Goal: Task Accomplishment & Management: Complete application form

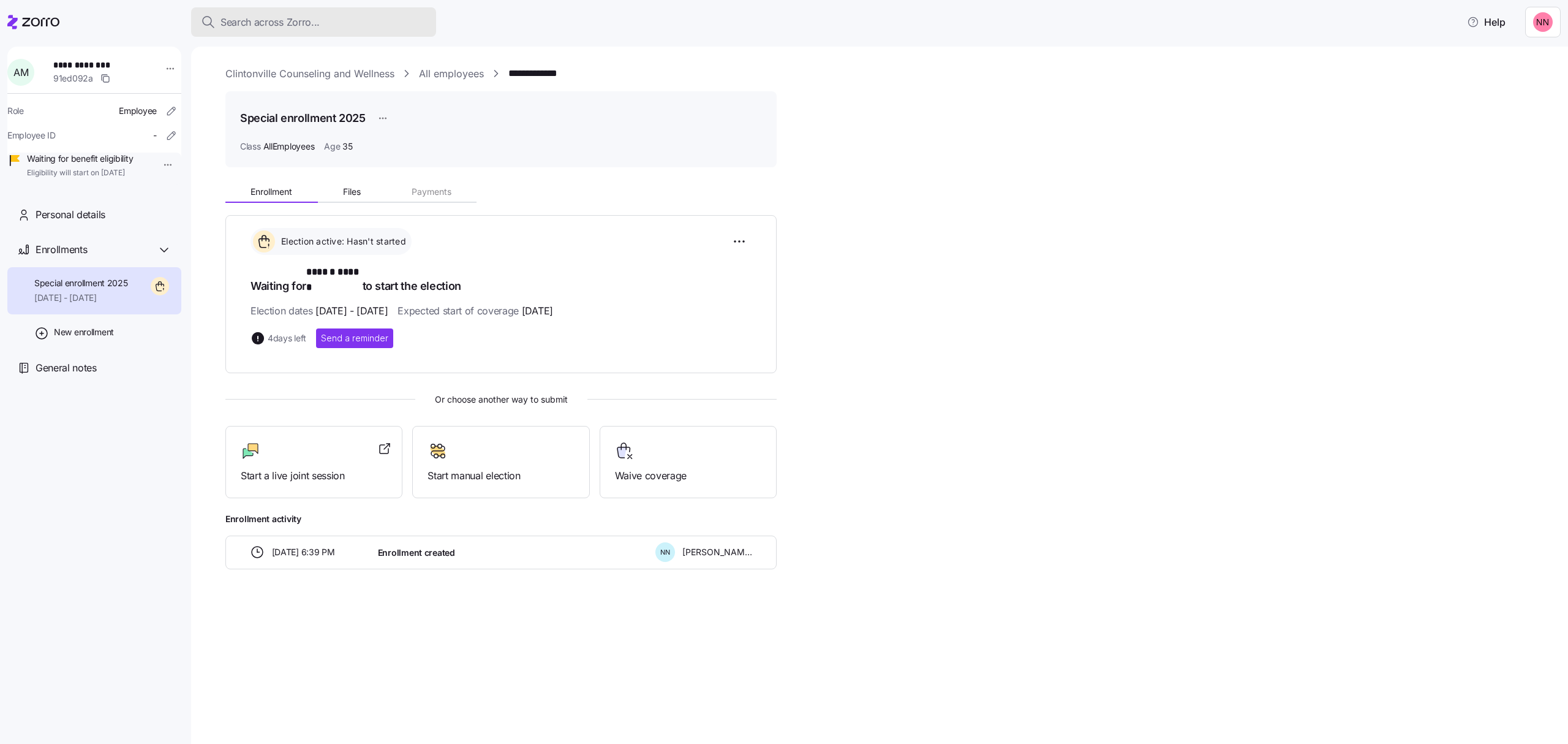
click at [279, 16] on span "Search across Zorro..." at bounding box center [270, 22] width 99 height 15
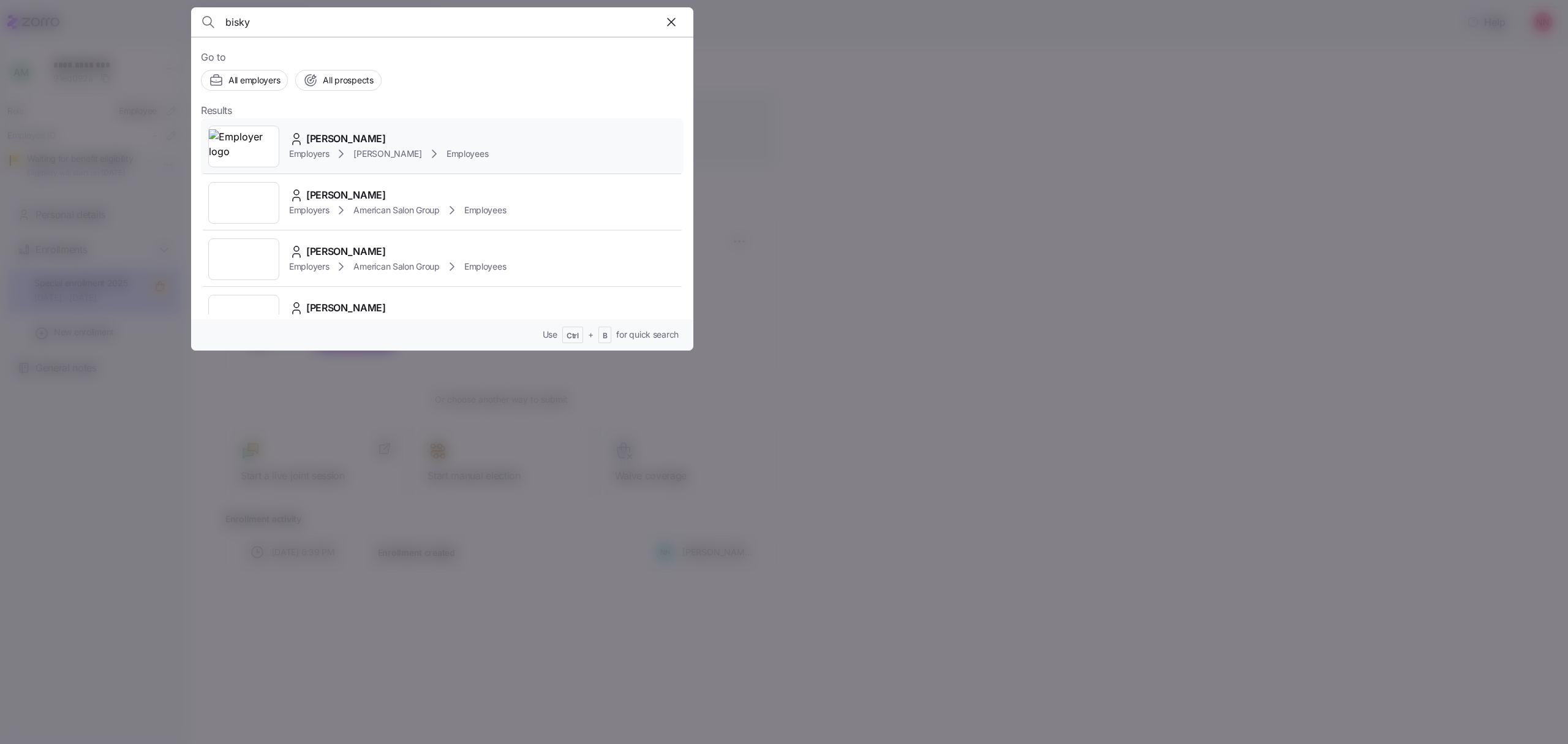
type input "bisky"
click at [355, 147] on div "Employers [PERSON_NAME] Employees" at bounding box center [388, 154] width 199 height 15
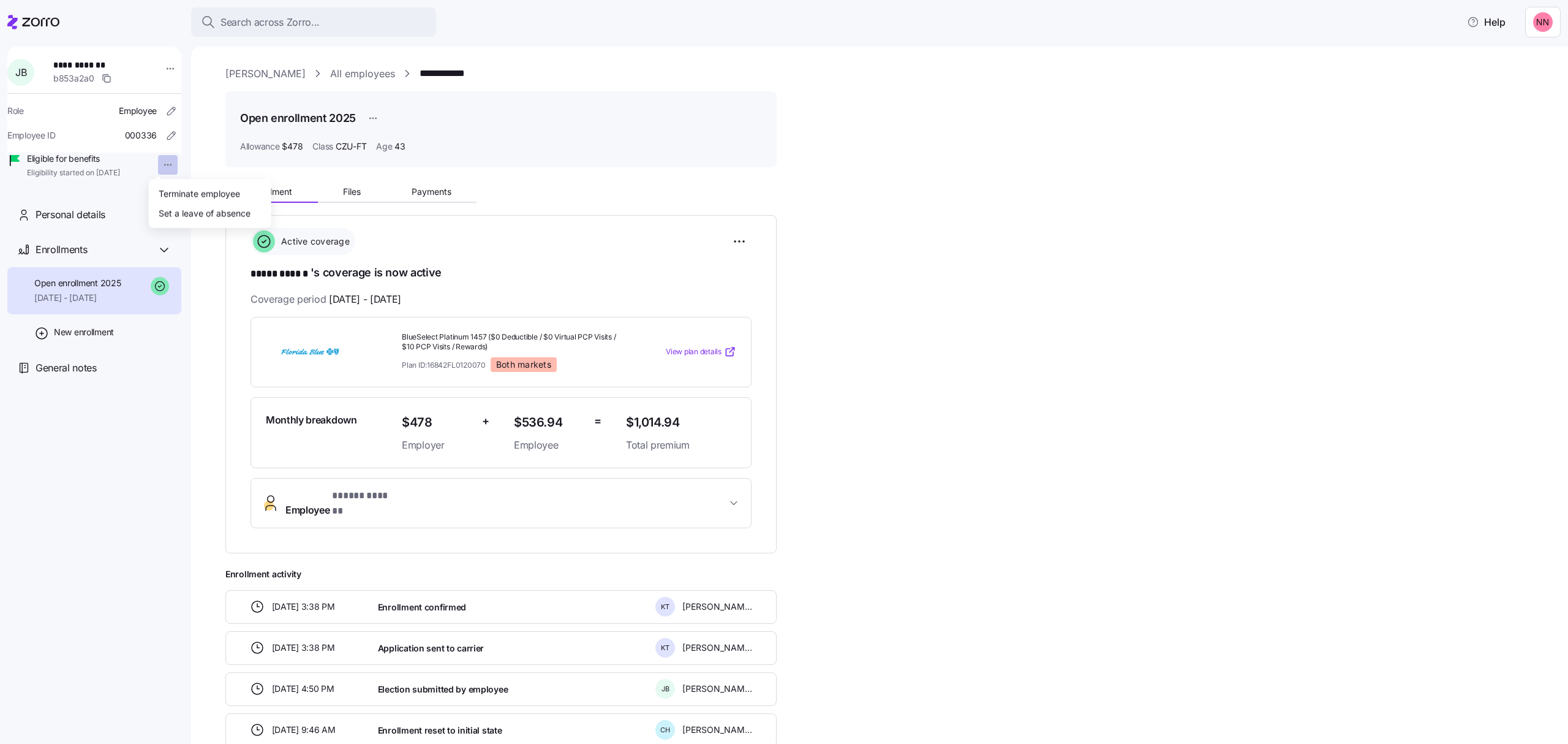
click at [159, 167] on html "**********" at bounding box center [784, 368] width 1568 height 737
click at [180, 187] on div "Terminate employee" at bounding box center [199, 193] width 82 height 13
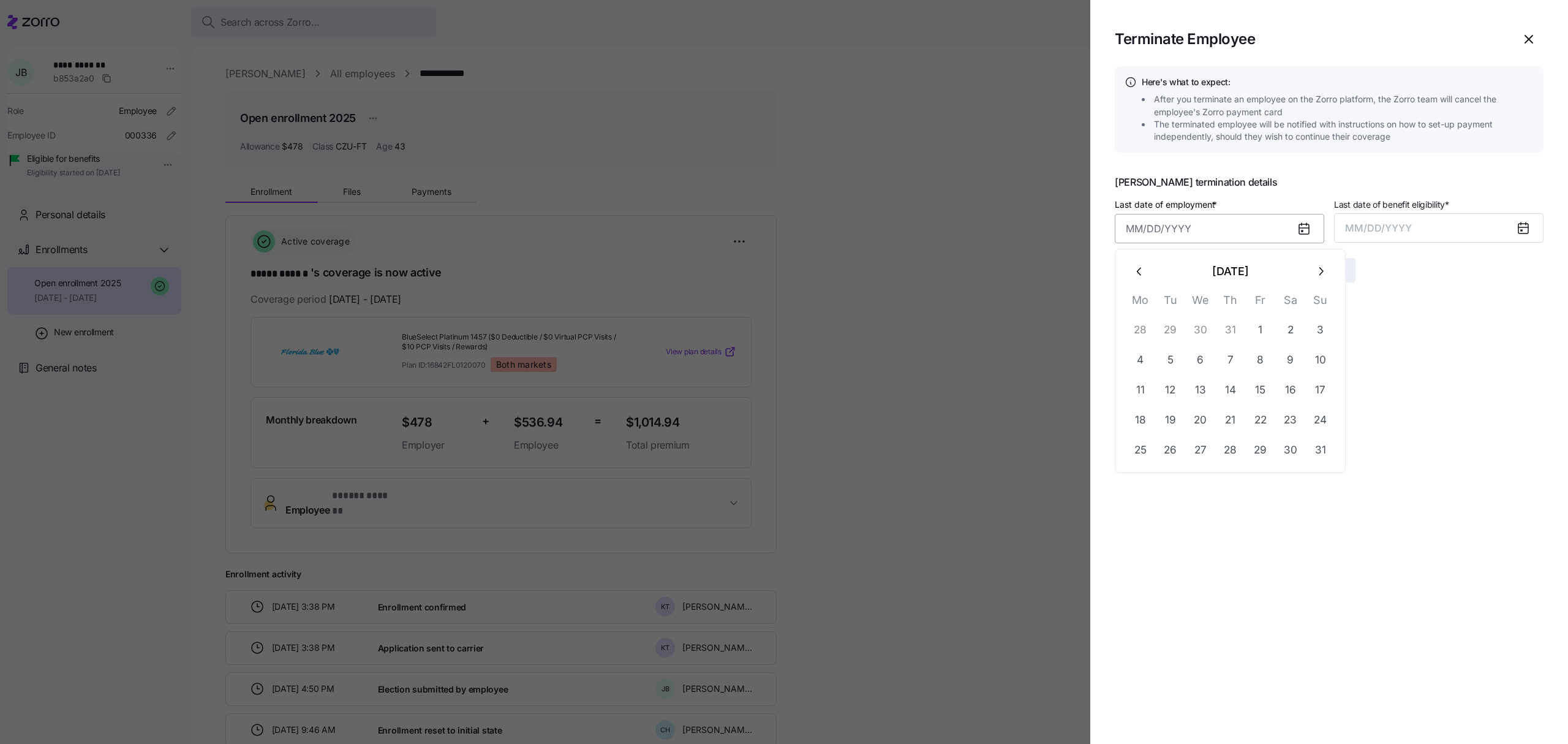
click at [1221, 233] on input "Last date of employment *" at bounding box center [1220, 228] width 209 height 29
click at [1194, 383] on button "13" at bounding box center [1201, 390] width 29 height 29
type input "[DATE]"
click at [1368, 227] on span "MM/DD/YYYY" at bounding box center [1379, 228] width 67 height 13
click at [1454, 363] on button "Aug" at bounding box center [1449, 365] width 70 height 29
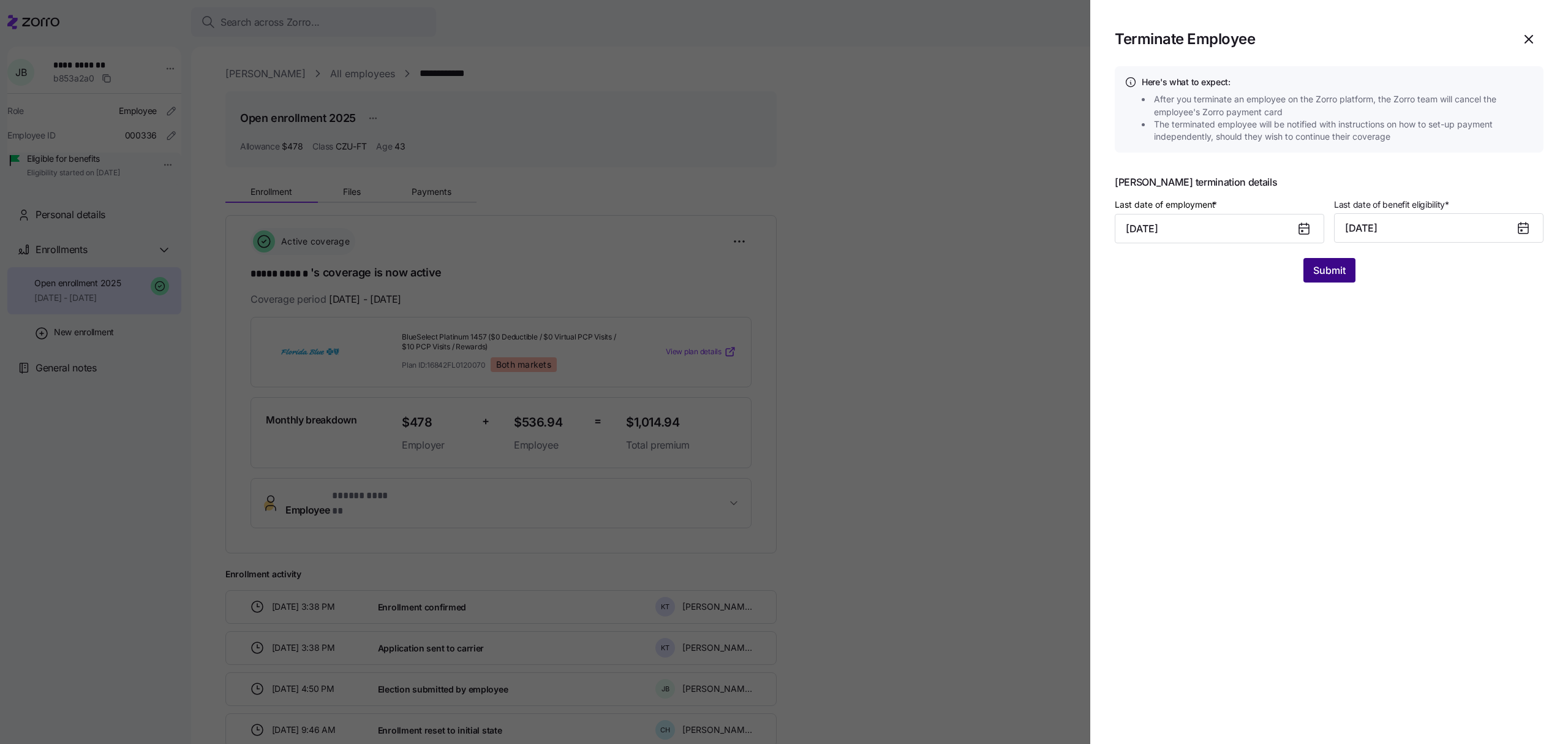
click at [1336, 268] on span "Submit" at bounding box center [1329, 270] width 32 height 15
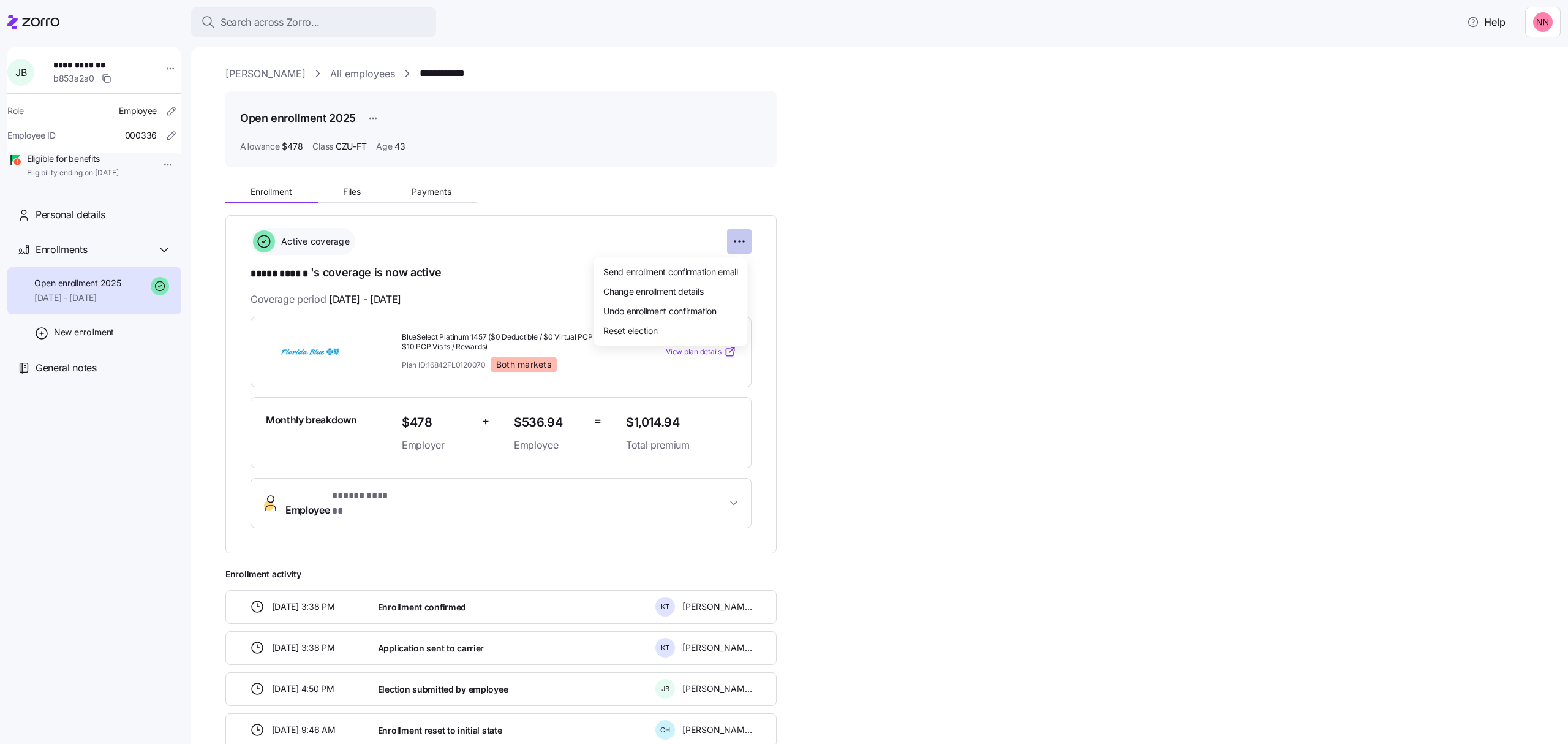
click at [736, 240] on html "**********" at bounding box center [784, 368] width 1568 height 737
click at [702, 287] on span "Change enrollment details" at bounding box center [653, 292] width 100 height 13
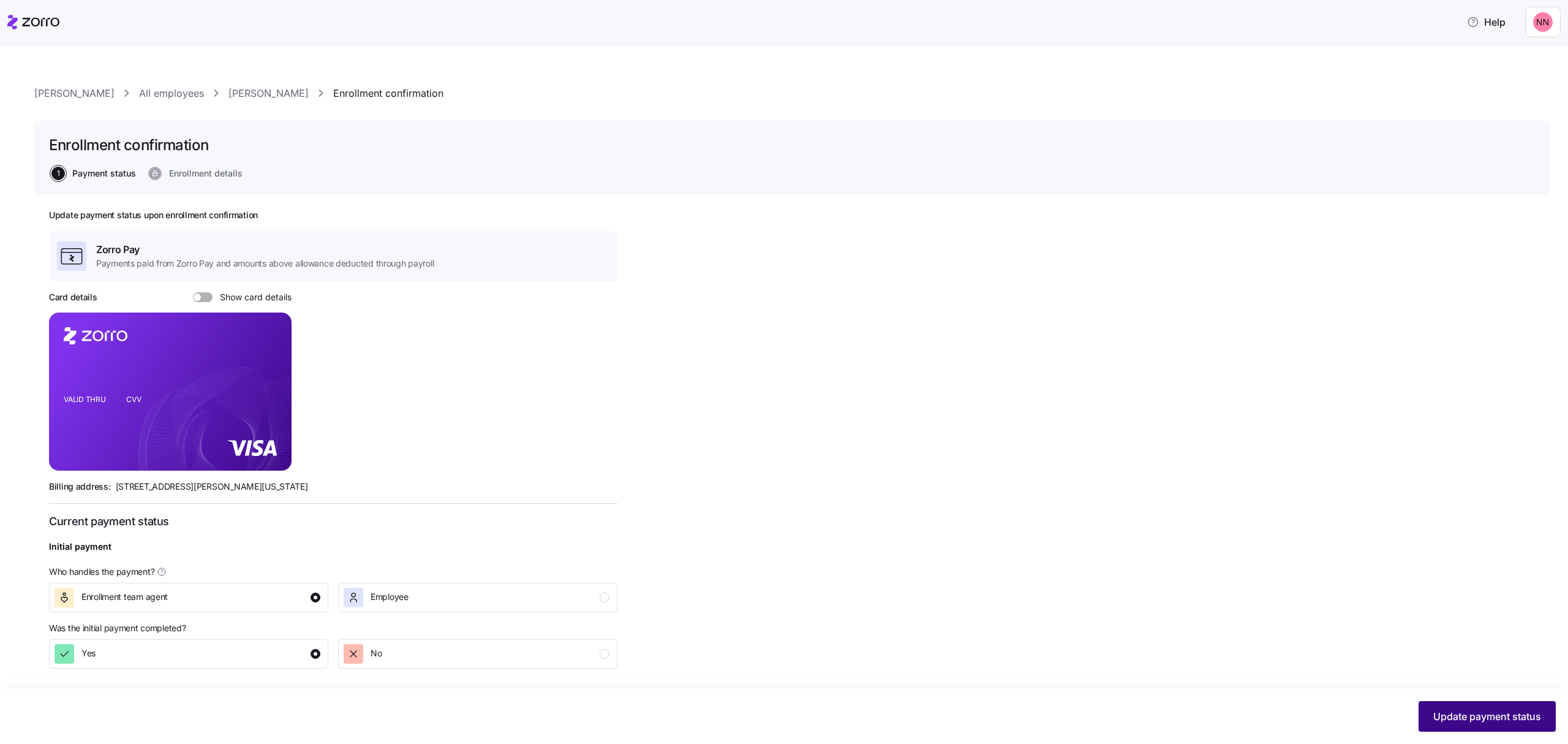
click at [1487, 714] on span "Update payment status" at bounding box center [1487, 716] width 108 height 15
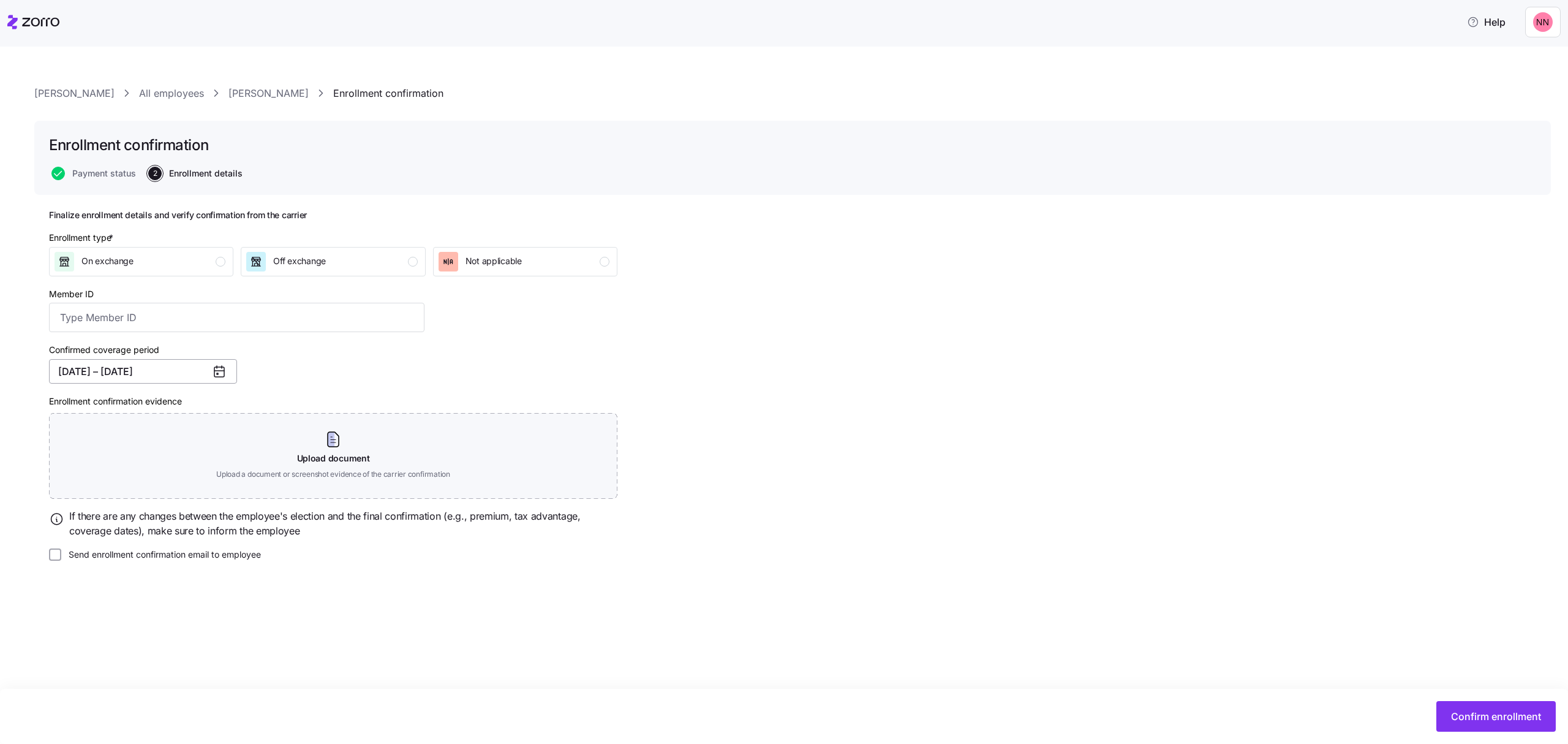
click at [155, 363] on button "[DATE] – [DATE]" at bounding box center [142, 371] width 188 height 24
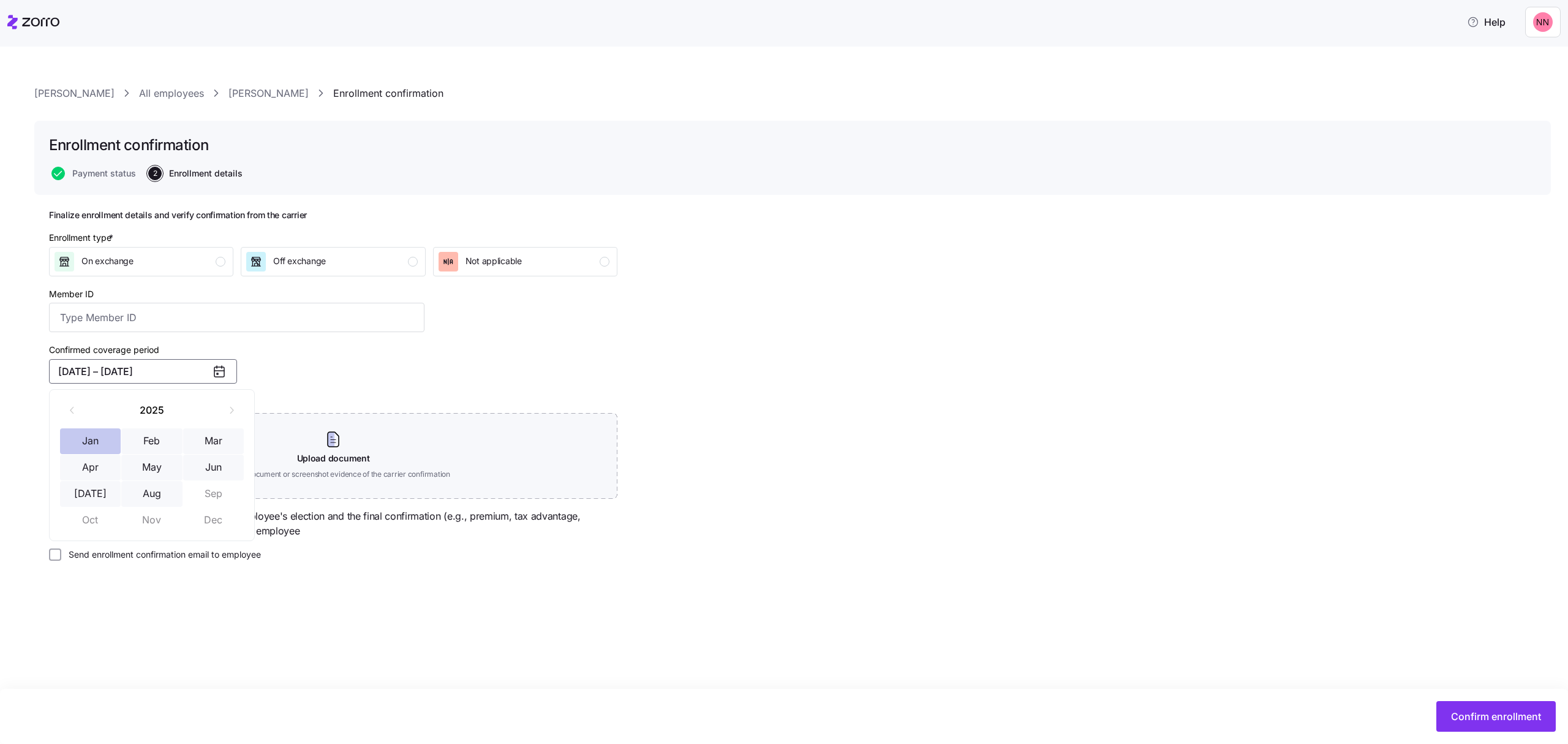
click at [94, 435] on button "Jan" at bounding box center [91, 441] width 61 height 26
click at [152, 498] on button "Aug" at bounding box center [152, 494] width 61 height 26
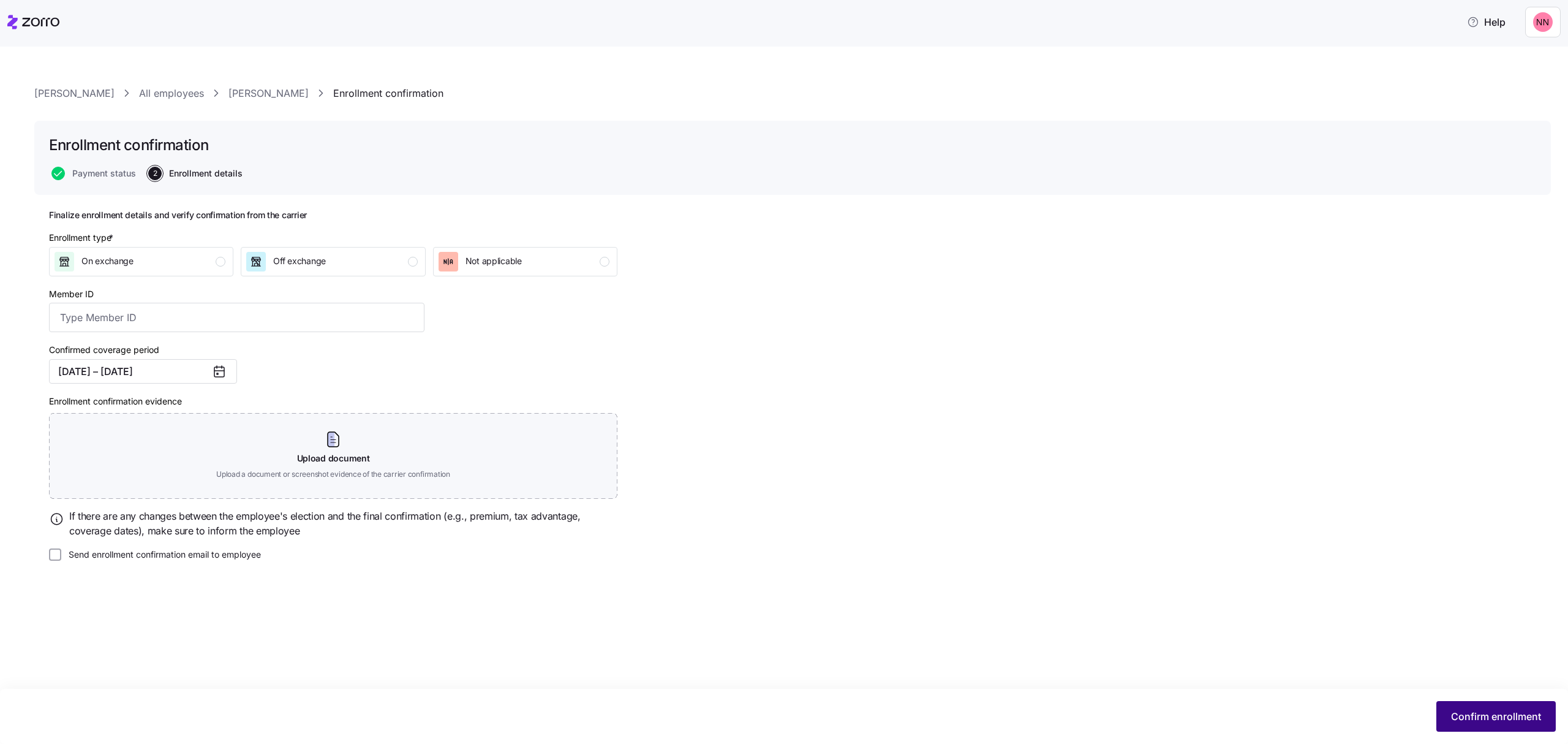
click at [1471, 720] on span "Confirm enrollment" at bounding box center [1495, 716] width 90 height 15
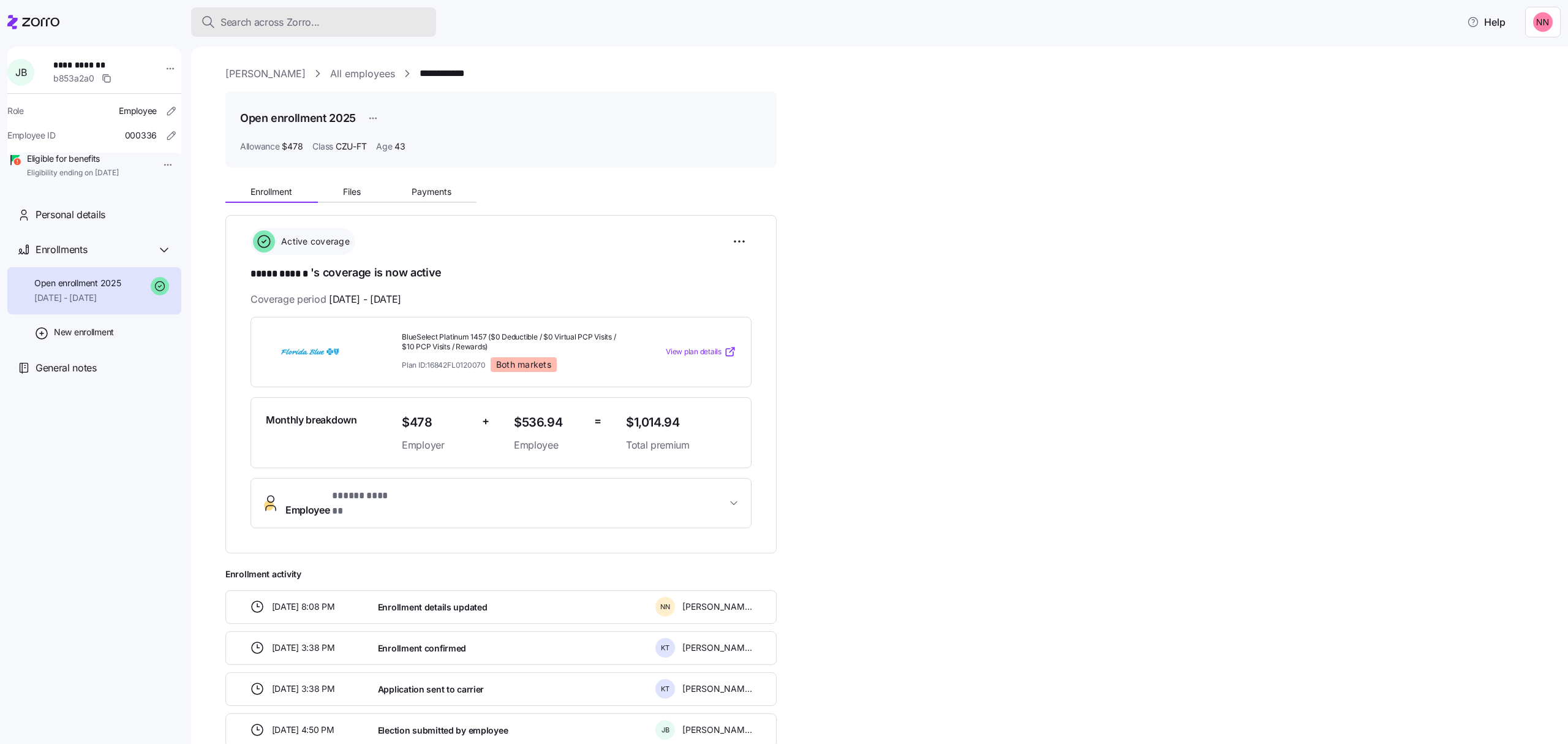
click at [287, 16] on span "Search across Zorro..." at bounding box center [270, 22] width 99 height 15
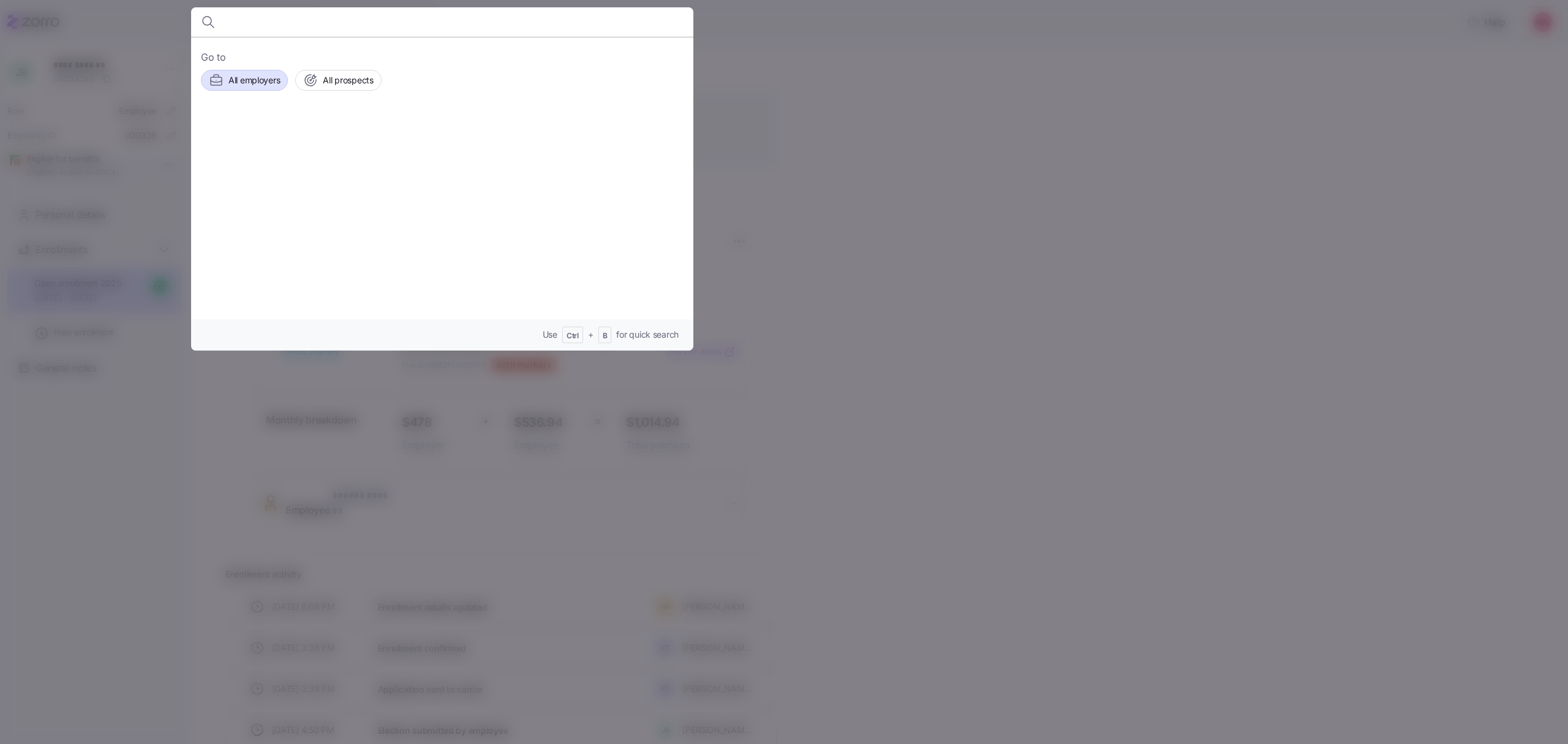
click at [245, 76] on span "All employers" at bounding box center [254, 80] width 52 height 13
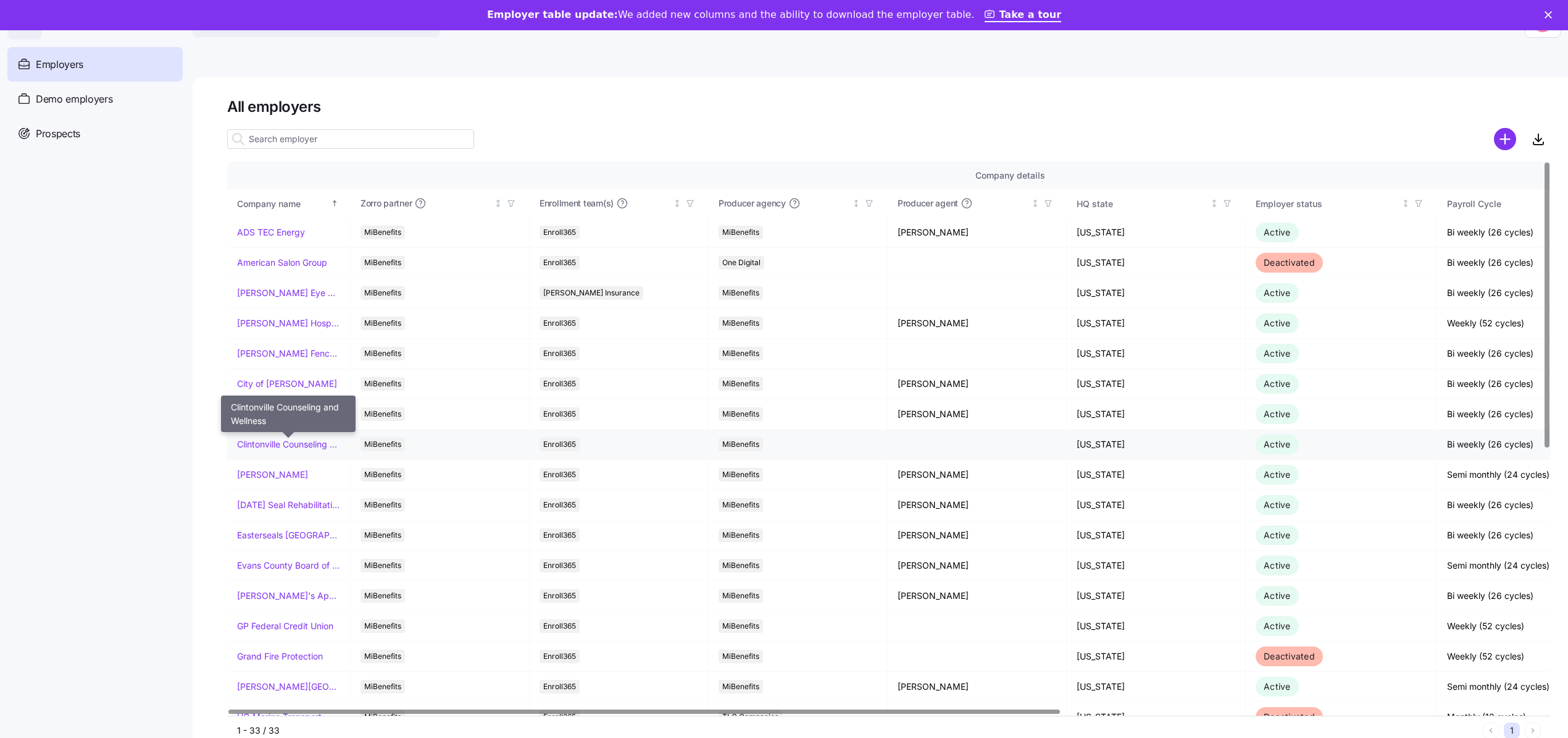
click at [282, 439] on link "Clintonville Counseling and Wellness" at bounding box center [289, 444] width 103 height 13
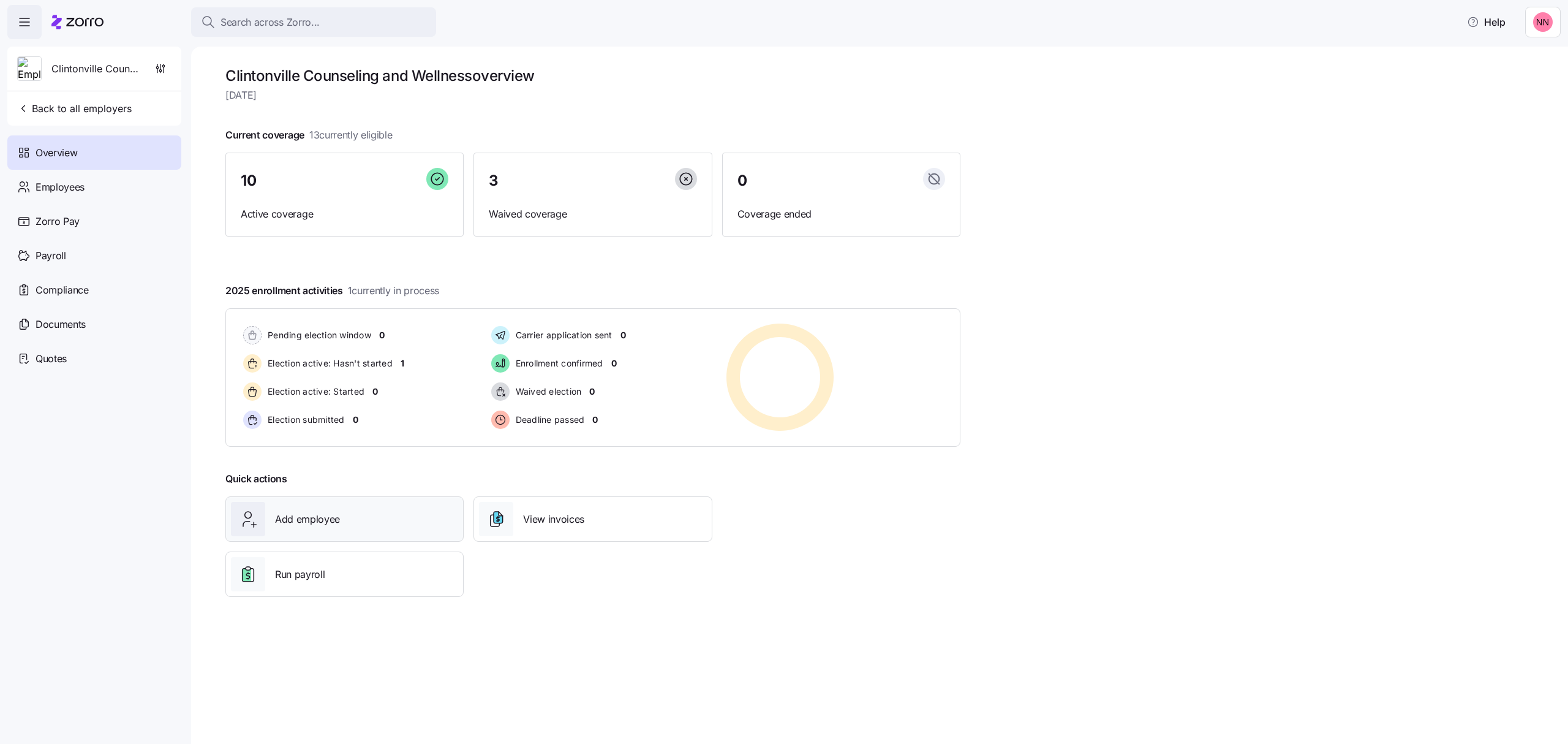
click at [331, 517] on span "Add employee" at bounding box center [307, 520] width 65 height 15
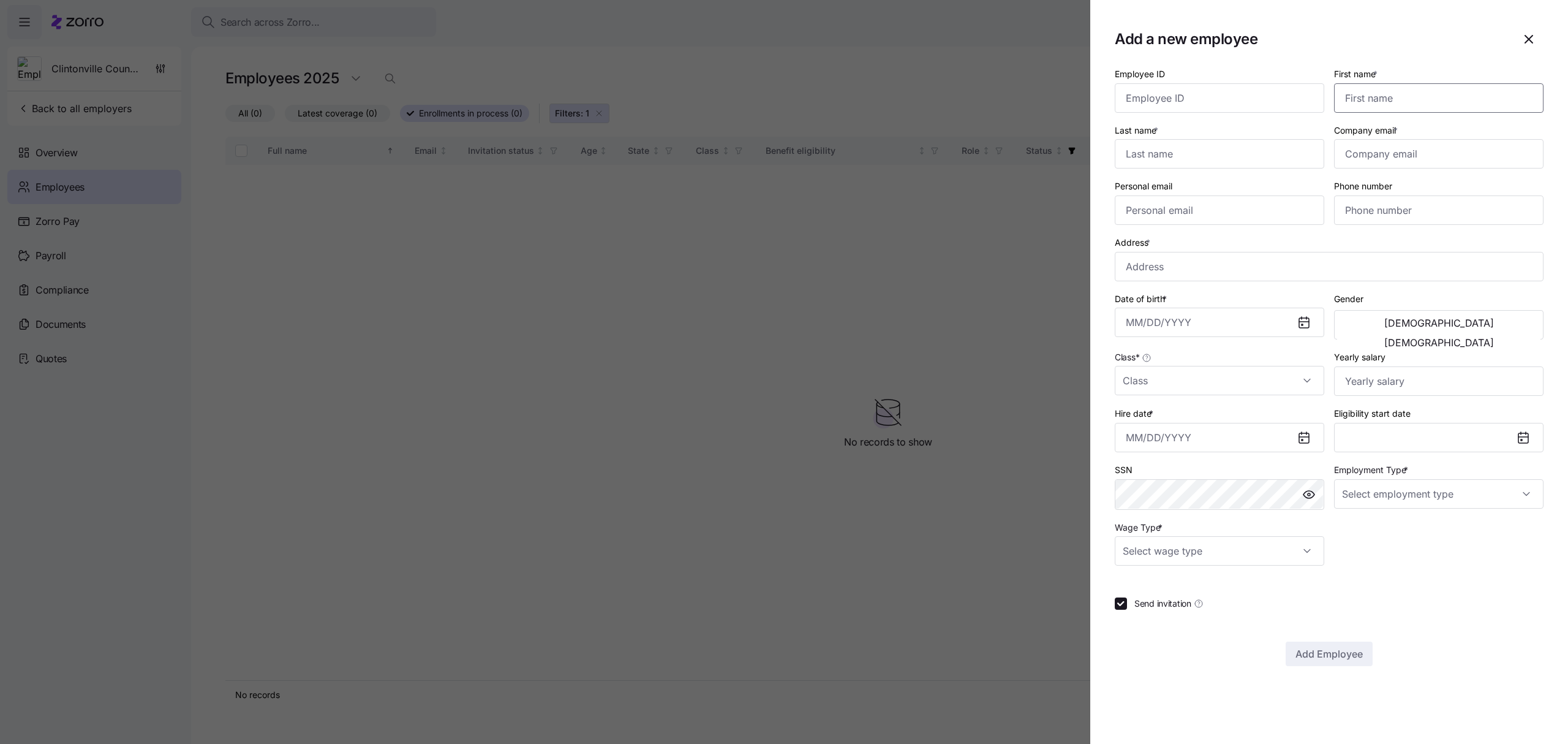
click at [1383, 94] on input "First name *" at bounding box center [1439, 98] width 209 height 29
type input "[PERSON_NAME]"
click at [1441, 160] on input "Company email *" at bounding box center [1439, 154] width 209 height 29
paste input "[PERSON_NAME][EMAIL_ADDRESS][DOMAIN_NAME]"
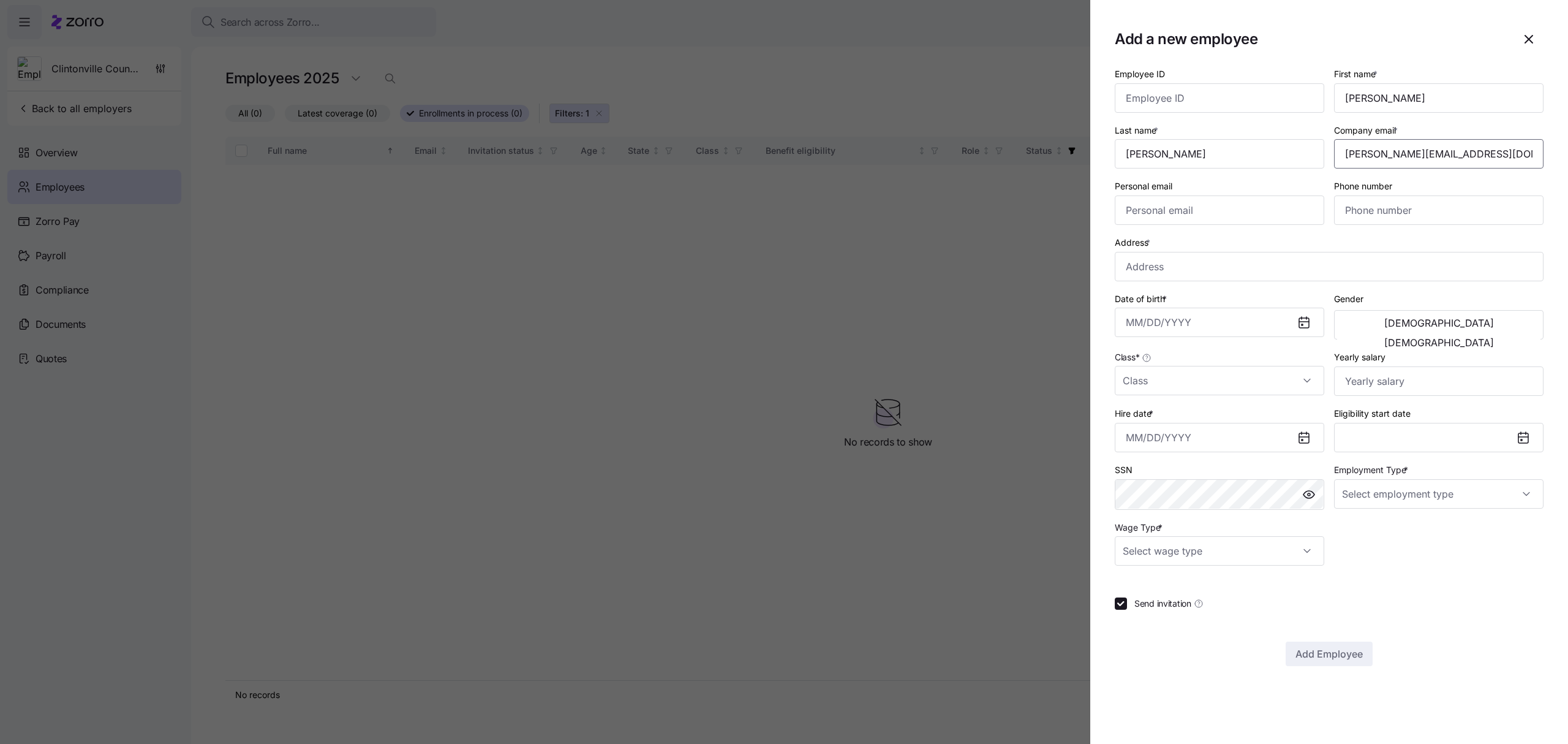
type input "[PERSON_NAME][EMAIL_ADDRESS][DOMAIN_NAME]"
click at [1434, 211] on input "Phone number" at bounding box center [1439, 210] width 209 height 29
paste input "[PHONE_NUMBER]"
type input "[PHONE_NUMBER]"
click at [1223, 270] on input "Address *" at bounding box center [1329, 267] width 429 height 29
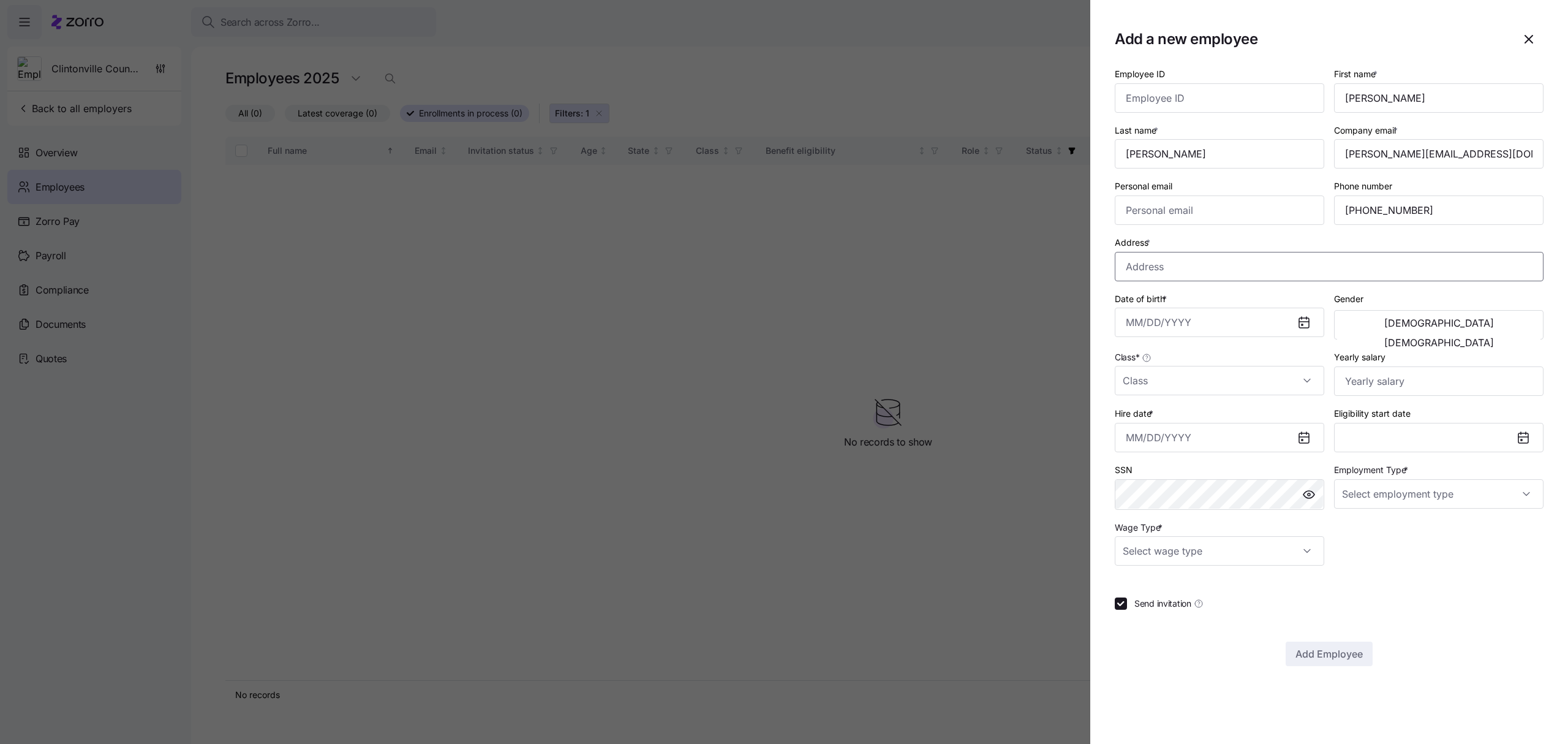
paste input "[STREET_ADDRESS][PERSON_NAME]"
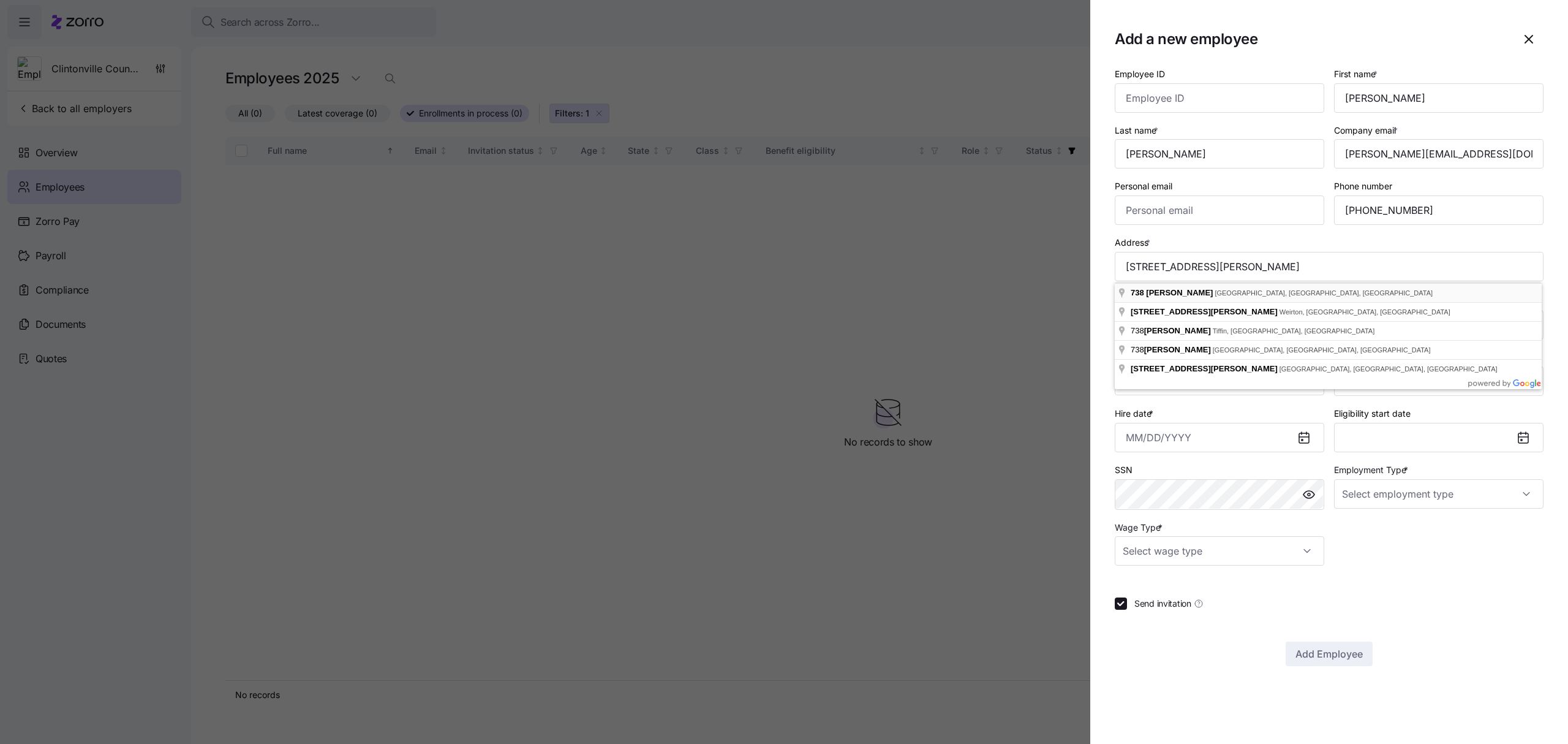
type input "[STREET_ADDRESS][PERSON_NAME]"
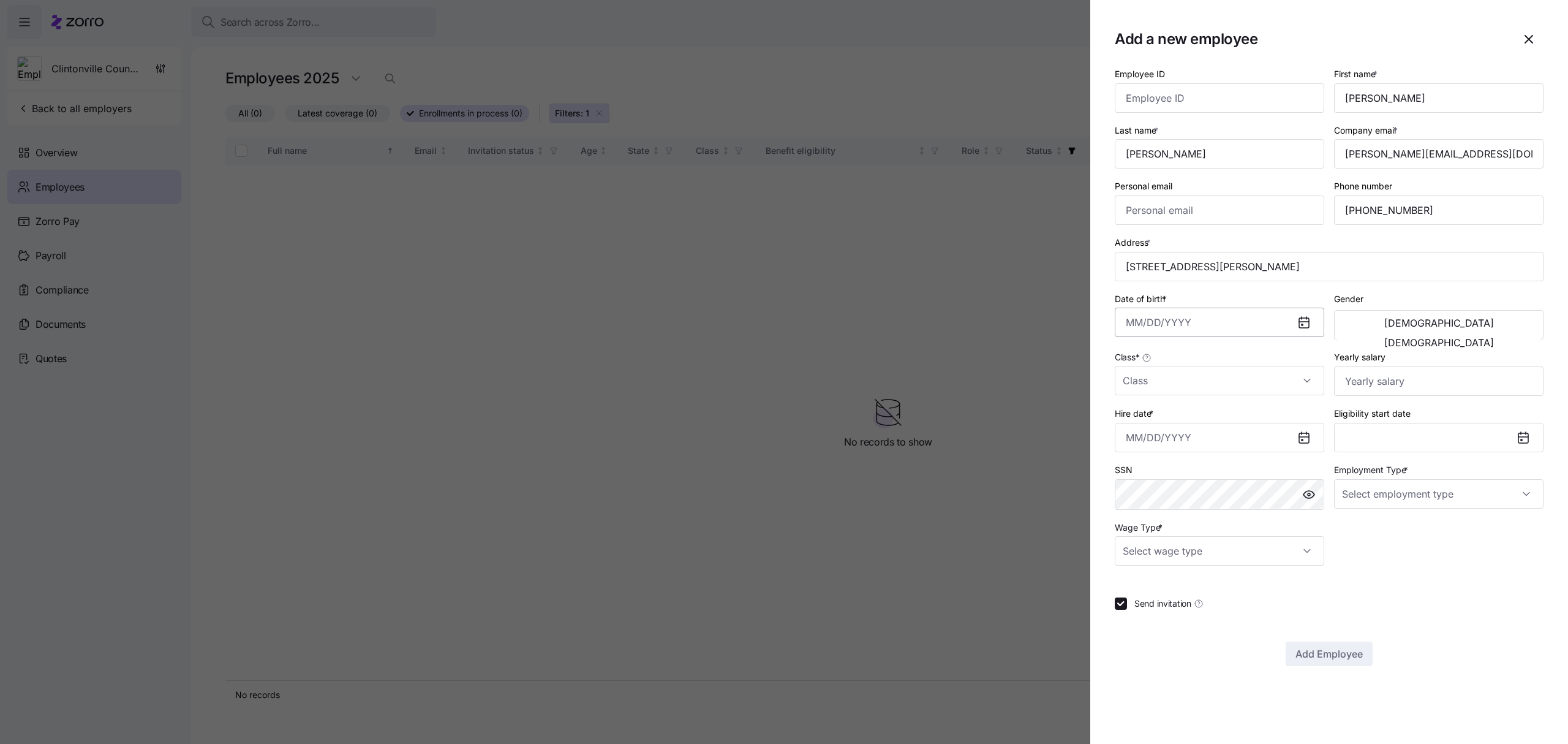
click at [1148, 321] on input "Date of birth *" at bounding box center [1220, 322] width 209 height 29
paste input "[DATE]"
type input "[DATE]"
click at [1479, 337] on span "[DEMOGRAPHIC_DATA]" at bounding box center [1439, 342] width 110 height 10
click at [1174, 381] on input "Class *" at bounding box center [1220, 381] width 209 height 29
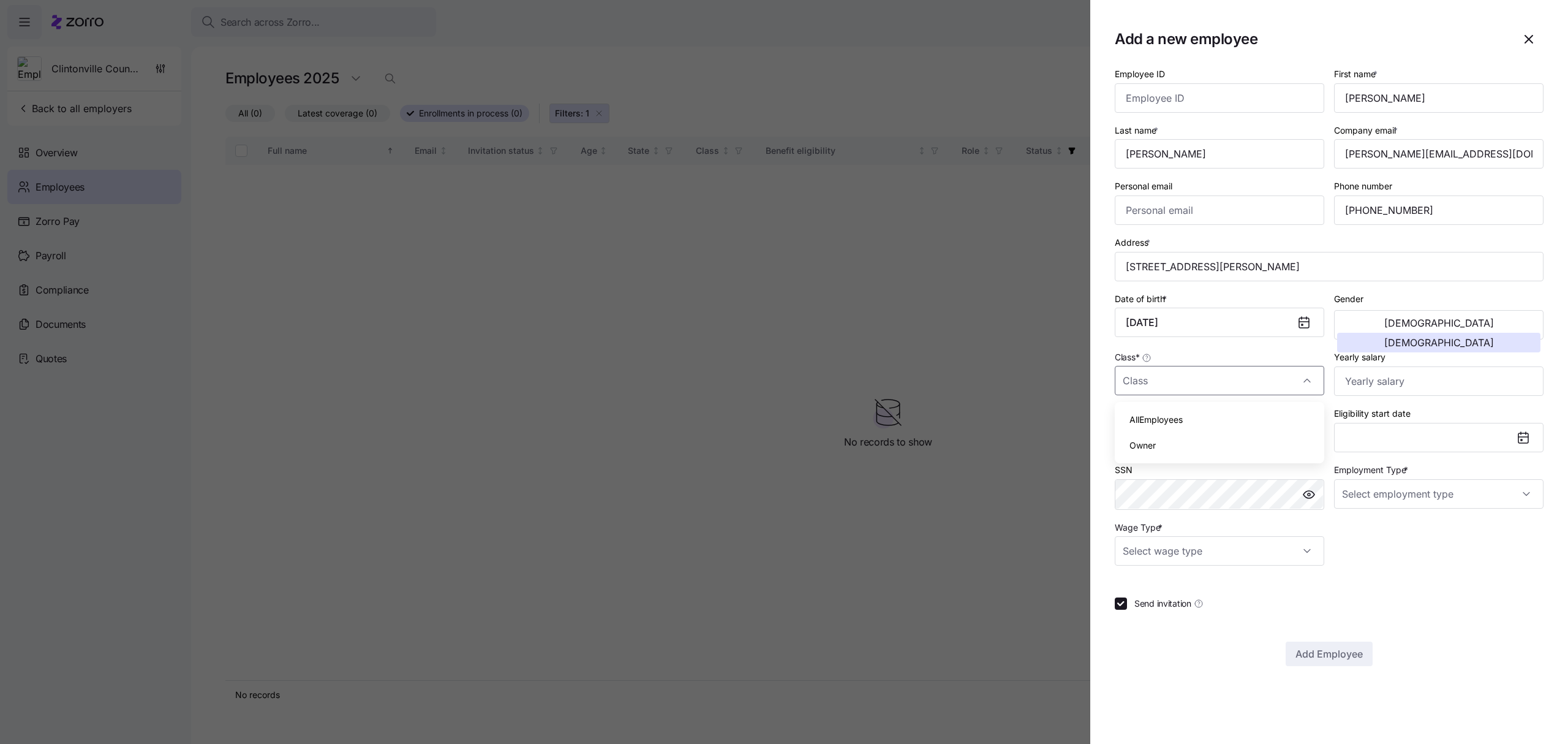
click at [1167, 423] on span "AllEmployees" at bounding box center [1156, 419] width 53 height 13
type input "AllEmployees"
click at [1389, 386] on input "Yearly salary" at bounding box center [1439, 381] width 209 height 29
type input "$56,160"
click at [1193, 437] on input "Hire date *" at bounding box center [1220, 437] width 209 height 29
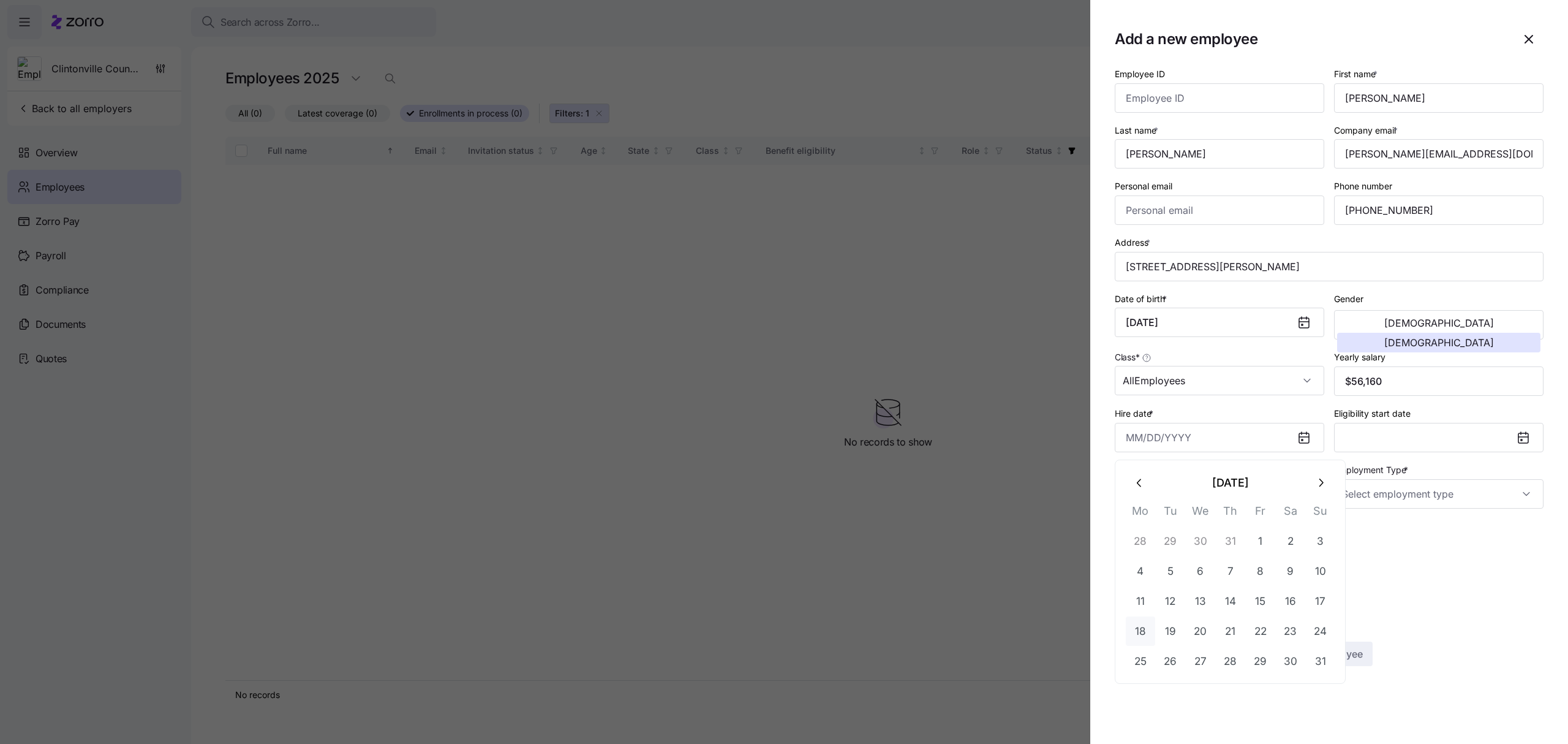
click at [1141, 630] on button "18" at bounding box center [1141, 632] width 29 height 29
type input "[DATE]"
click at [1386, 493] on input "Employment Type *" at bounding box center [1439, 494] width 209 height 29
click at [1377, 527] on span "Full Time" at bounding box center [1366, 534] width 36 height 13
type input "Full Time"
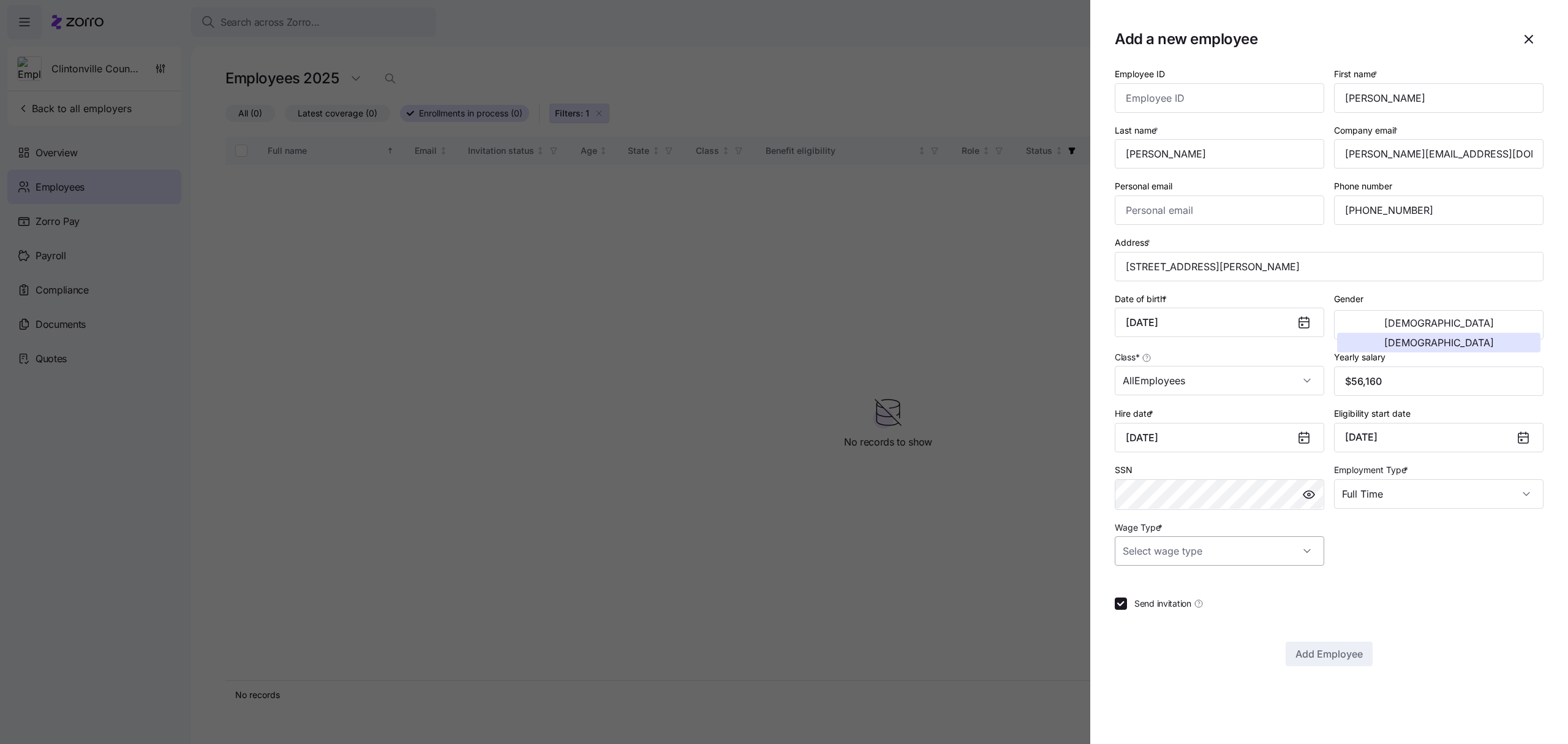
click at [1301, 546] on input "Wage Type *" at bounding box center [1220, 551] width 209 height 29
click at [1162, 612] on div "Hourly" at bounding box center [1220, 618] width 200 height 26
type input "Hourly"
